Goal: Task Accomplishment & Management: Manage account settings

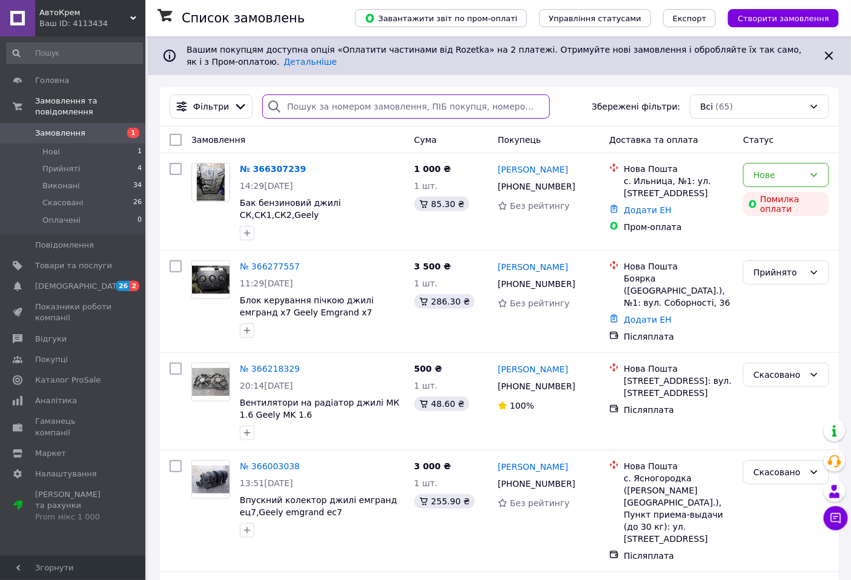
click at [392, 119] on input "search" at bounding box center [406, 106] width 288 height 24
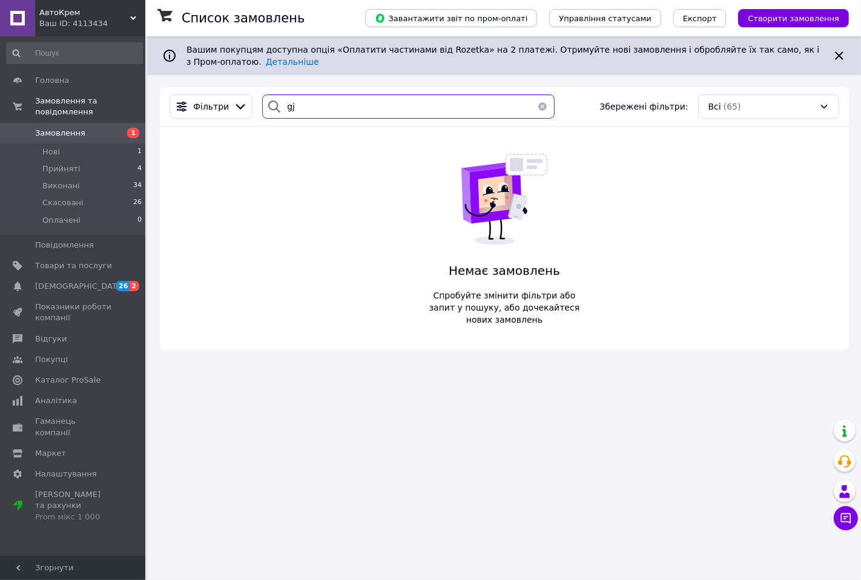
type input "g"
type input "полка"
click at [56, 260] on span "Товари та послуги" at bounding box center [73, 265] width 77 height 11
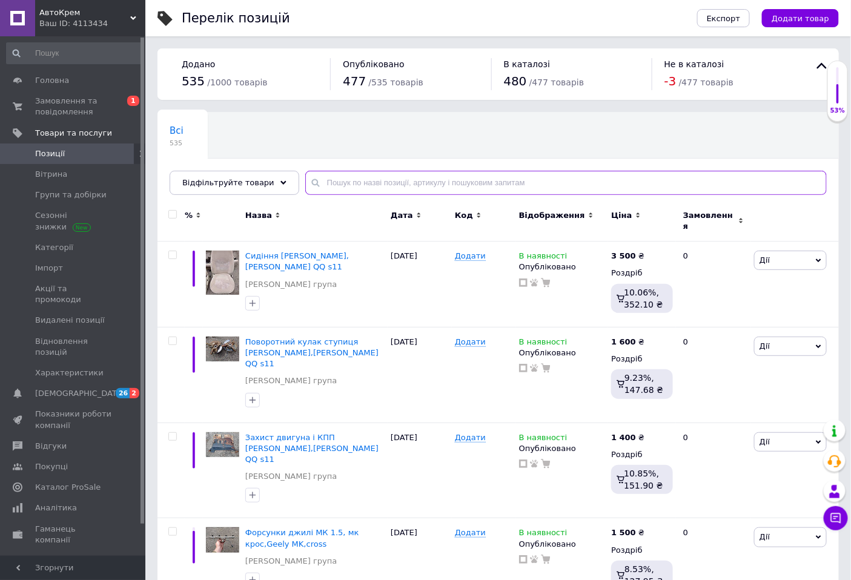
click at [355, 191] on input "text" at bounding box center [565, 183] width 521 height 24
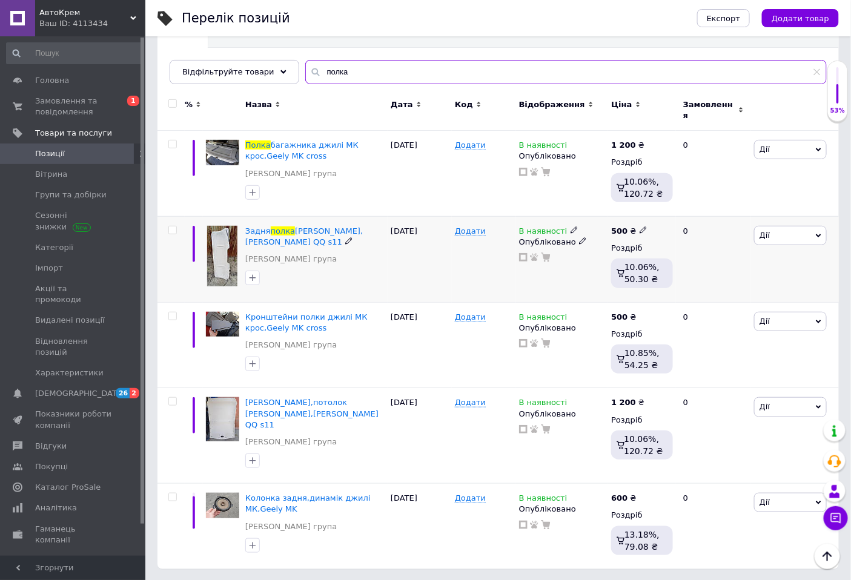
scroll to position [131, 0]
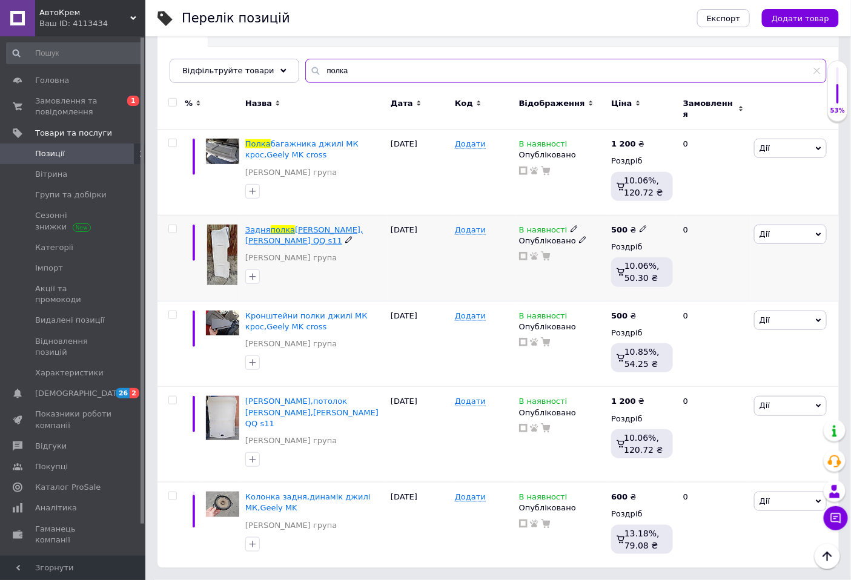
type input "полка"
click at [336, 225] on span "[PERSON_NAME],[PERSON_NAME] QQ s11" at bounding box center [303, 235] width 117 height 20
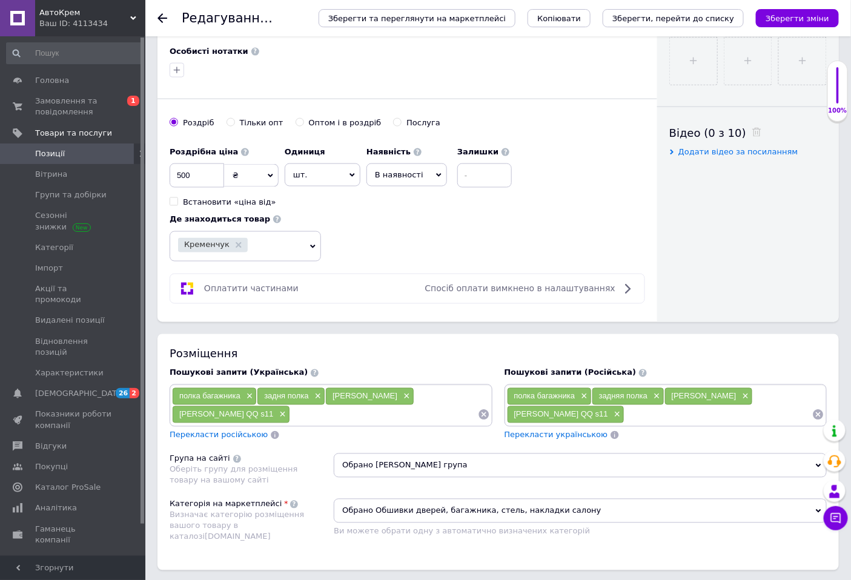
scroll to position [538, 0]
